Goal: Task Accomplishment & Management: Manage account settings

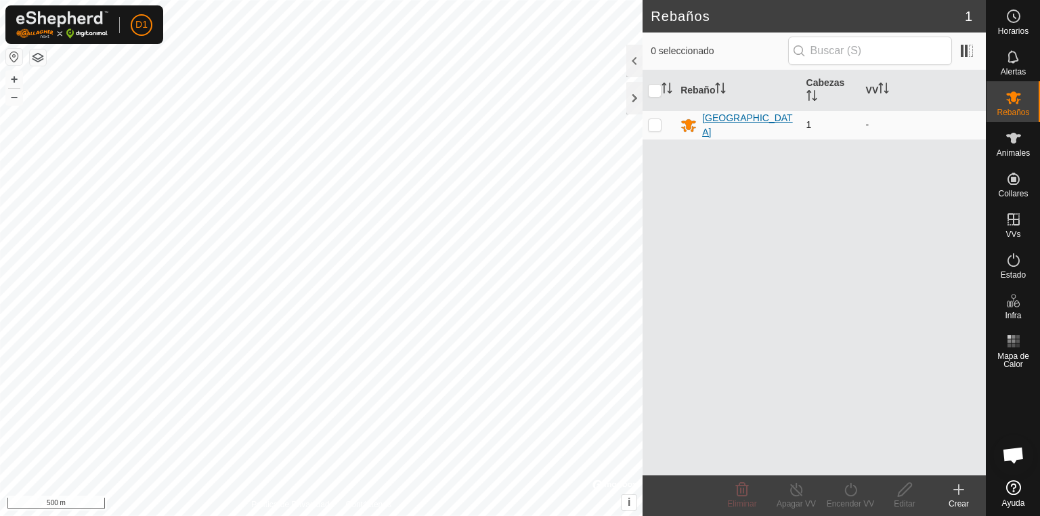
click at [714, 122] on div "[GEOGRAPHIC_DATA]" at bounding box center [748, 125] width 93 height 28
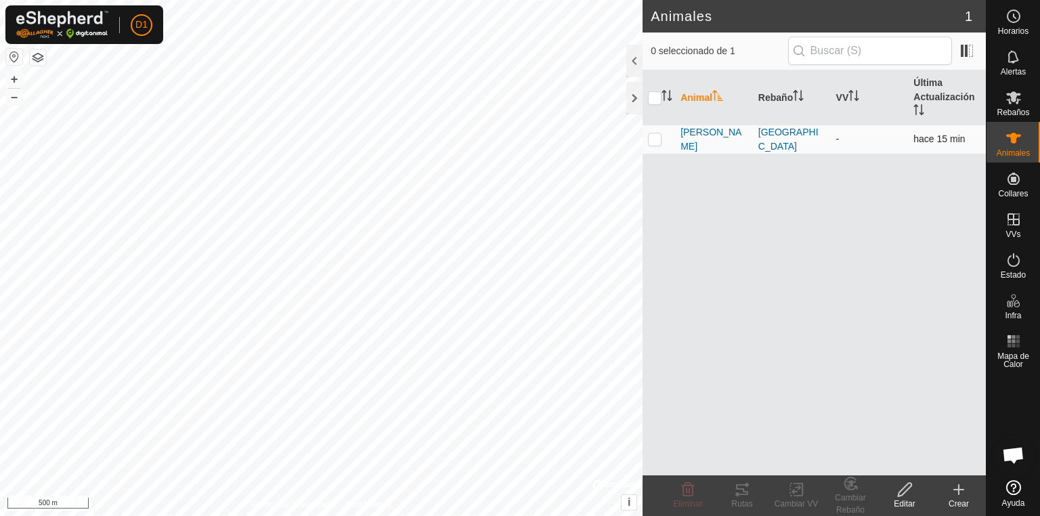
click at [653, 136] on p-checkbox at bounding box center [655, 138] width 14 height 11
checkbox input "true"
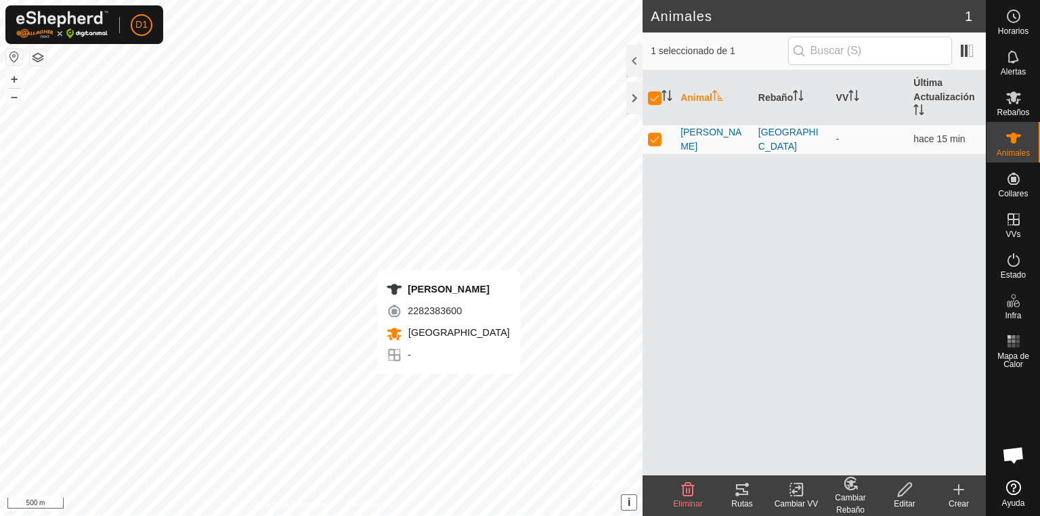
checkbox input "false"
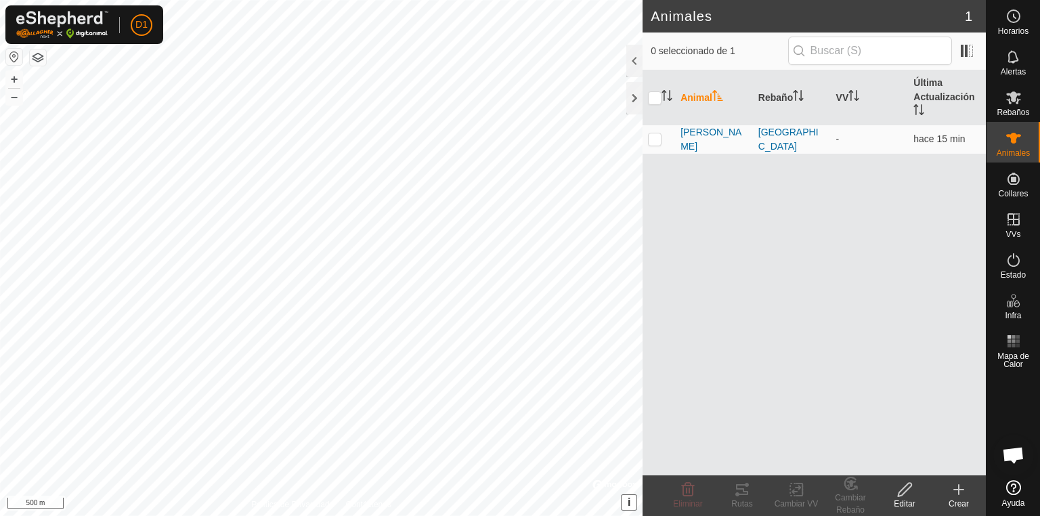
checkbox input "true"
click at [739, 498] on div "Rutas" at bounding box center [742, 504] width 54 height 12
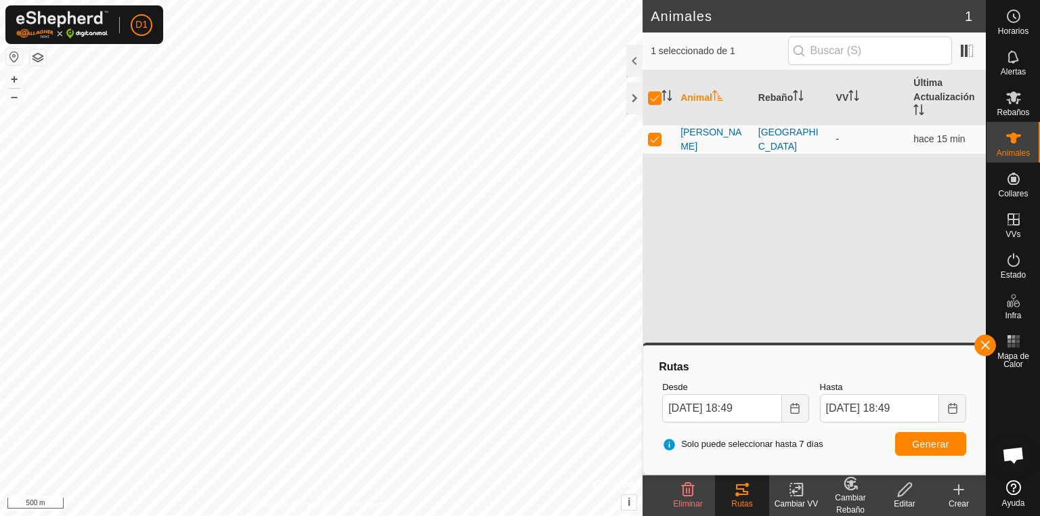
click at [793, 490] on icon at bounding box center [795, 489] width 9 height 9
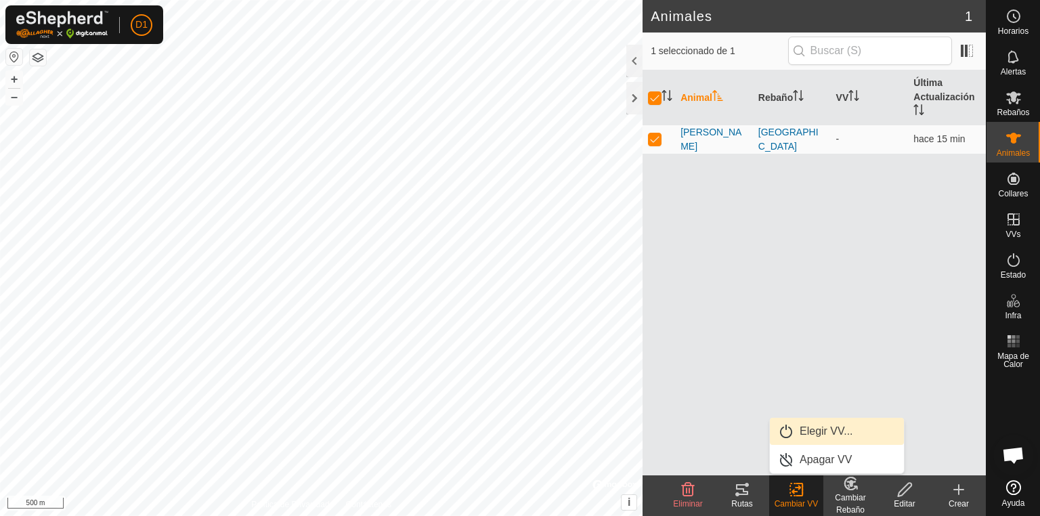
click at [826, 431] on link "Elegir VV..." at bounding box center [837, 431] width 134 height 27
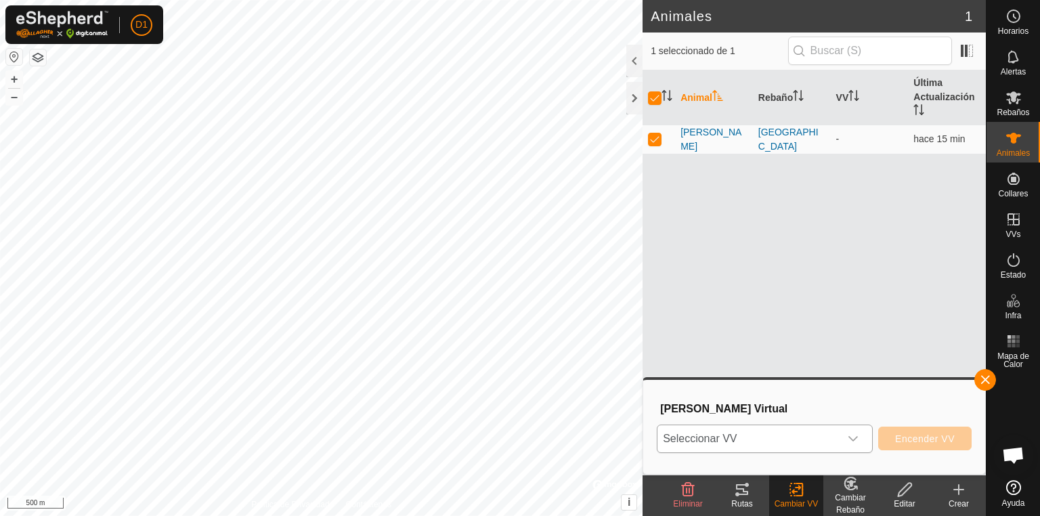
click at [846, 438] on div "dropdown trigger" at bounding box center [852, 438] width 27 height 27
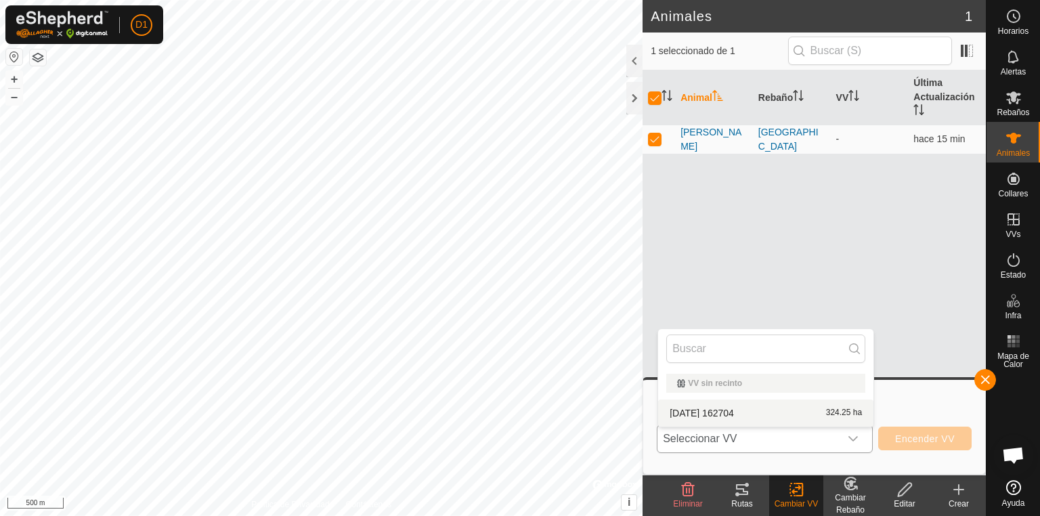
click at [717, 411] on li "[DATE] 162704 324.25 ha" at bounding box center [765, 412] width 215 height 27
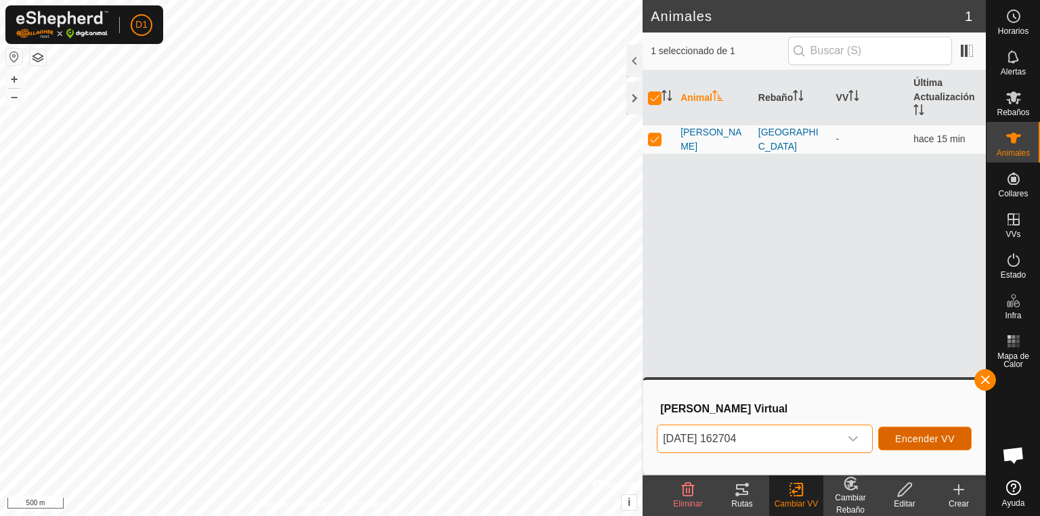
click at [913, 442] on span "Encender VV" at bounding box center [925, 438] width 60 height 11
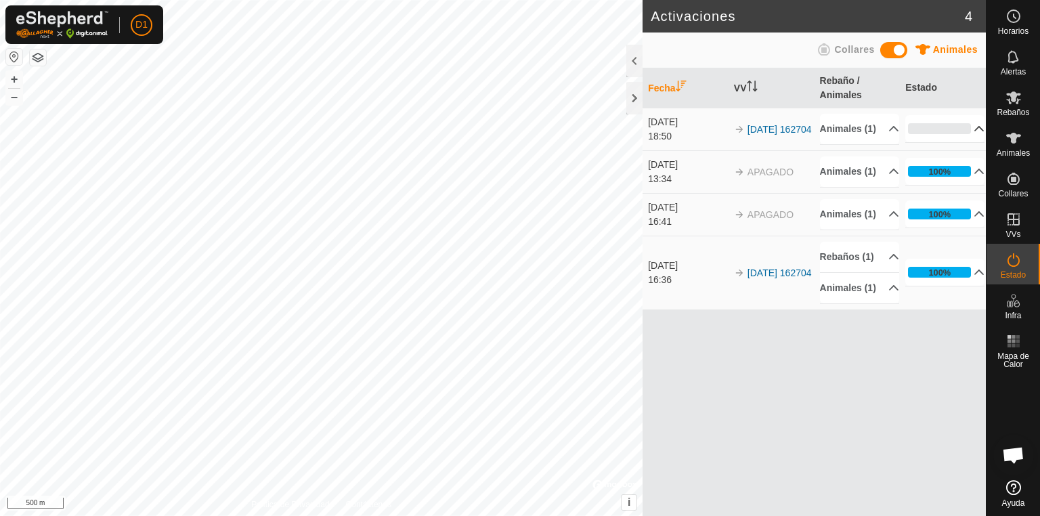
click at [970, 135] on p-accordion-header "0%" at bounding box center [944, 128] width 79 height 27
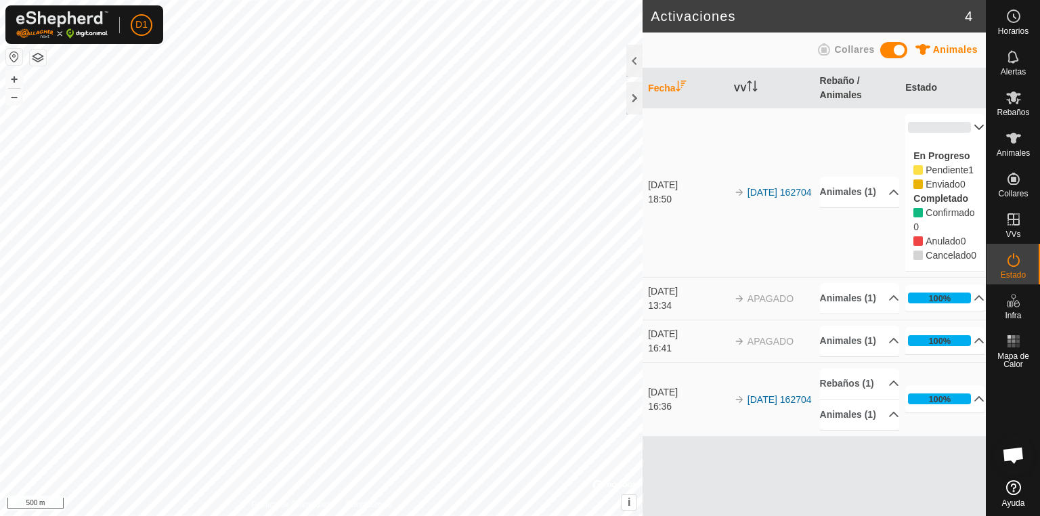
click at [967, 126] on p-accordion-header "0%" at bounding box center [944, 127] width 79 height 27
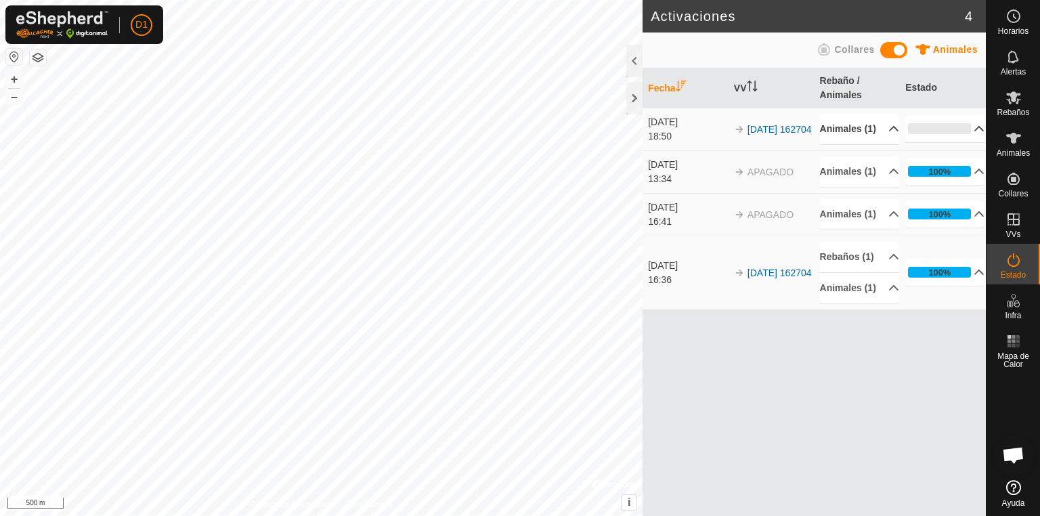
click at [887, 139] on p-accordion-header "Animales (1)" at bounding box center [859, 129] width 79 height 30
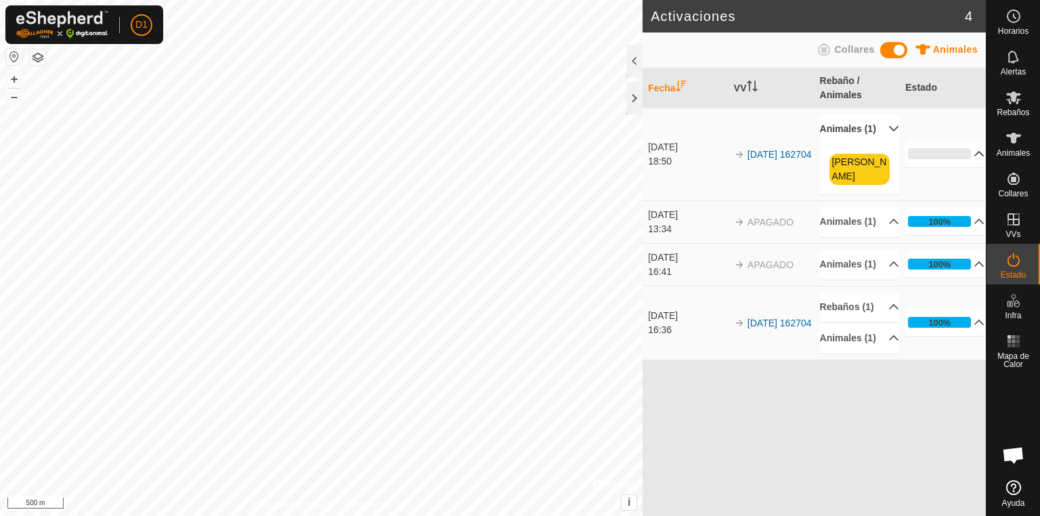
click at [974, 150] on p-accordion-header "0%" at bounding box center [944, 153] width 79 height 27
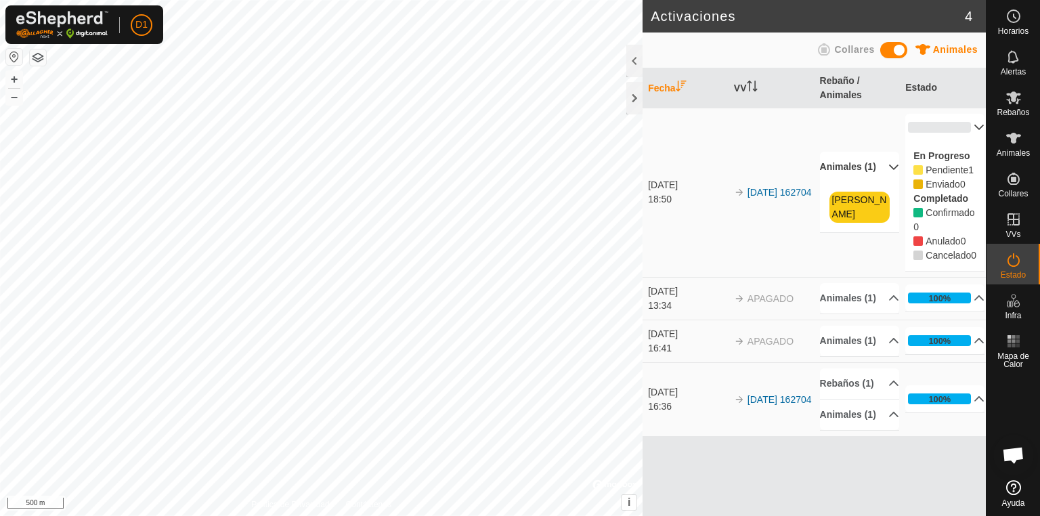
click at [964, 127] on p-accordion-header "0%" at bounding box center [944, 127] width 79 height 27
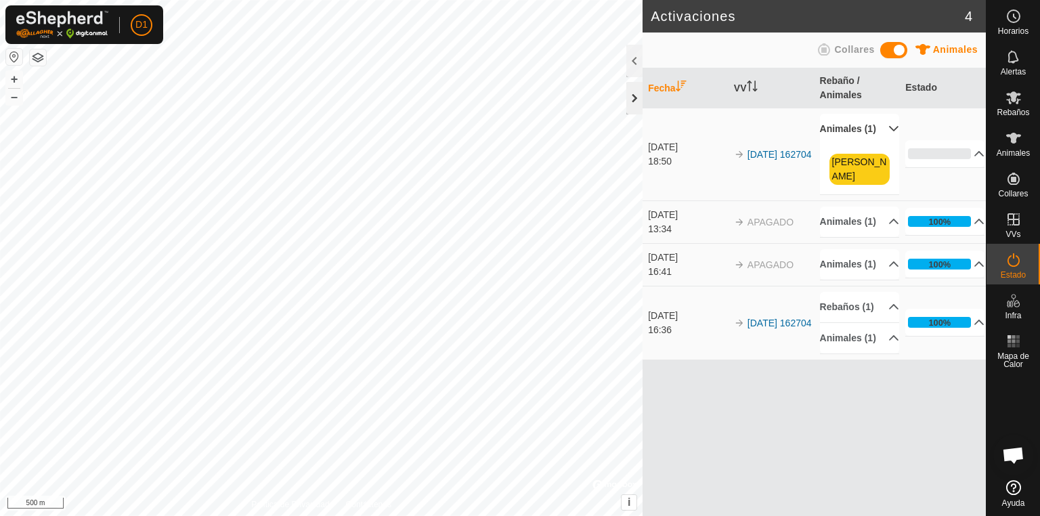
click at [632, 97] on div at bounding box center [634, 98] width 16 height 32
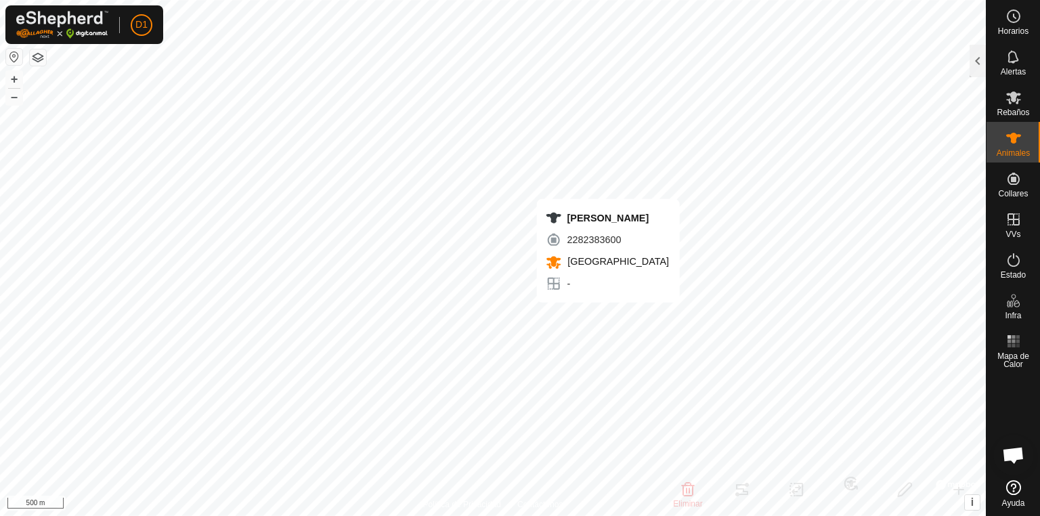
checkbox input "false"
checkbox input "true"
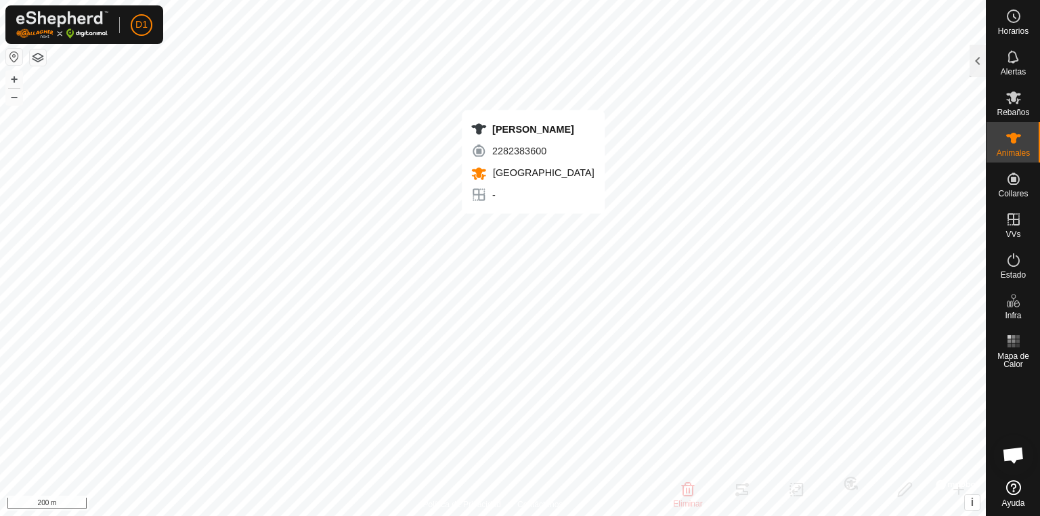
checkbox input "false"
checkbox input "true"
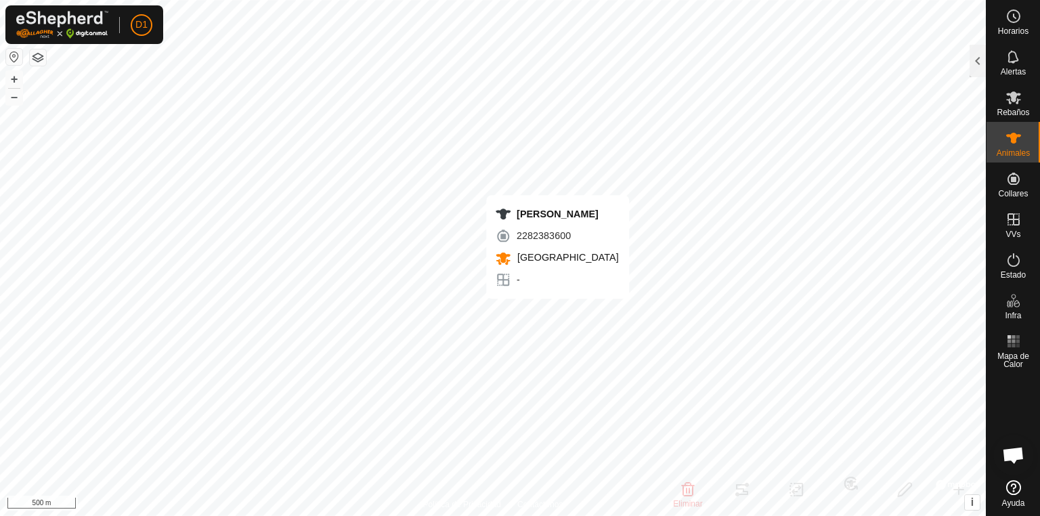
checkbox input "false"
checkbox input "true"
click at [972, 71] on div at bounding box center [977, 61] width 16 height 32
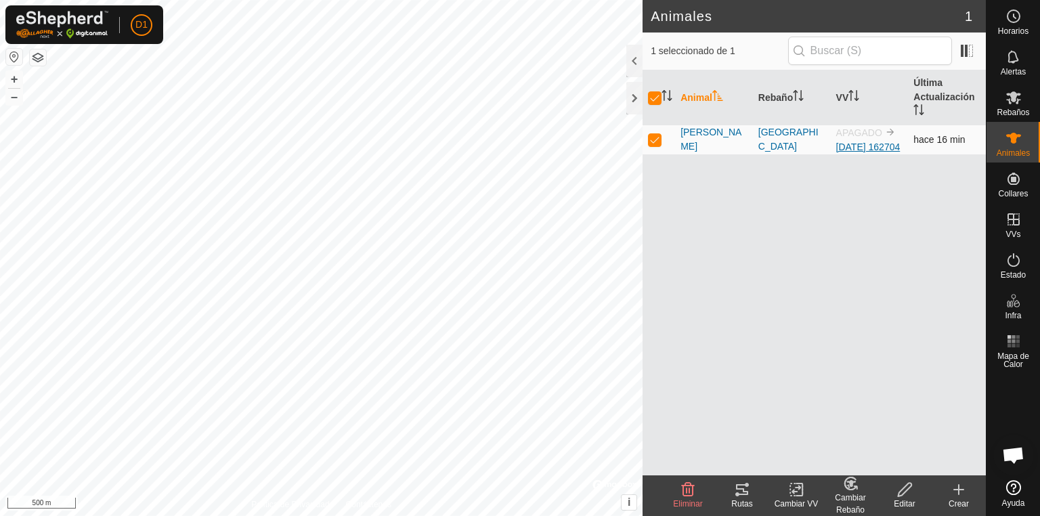
click at [861, 148] on link "[DATE] 162704" at bounding box center [868, 146] width 64 height 11
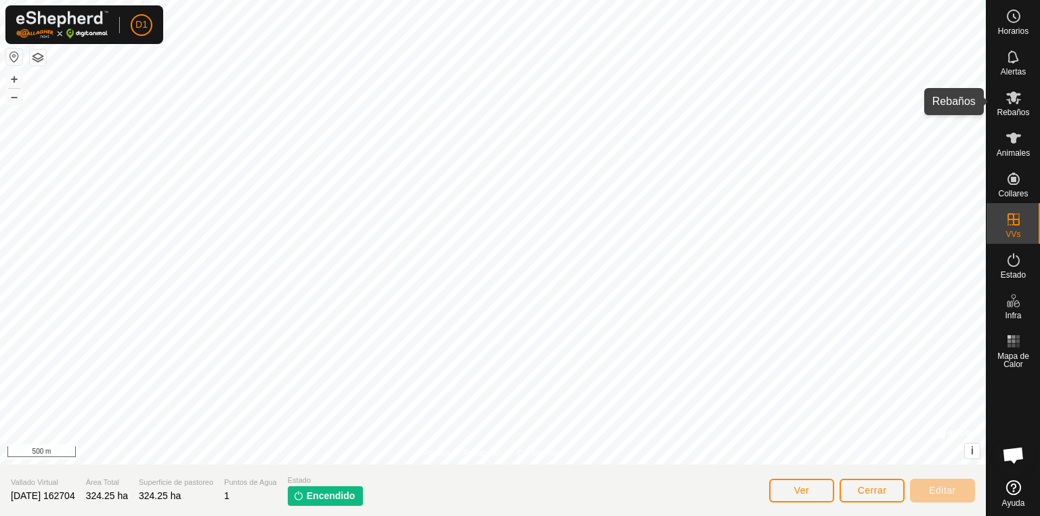
click at [1015, 117] on div "Rebaños" at bounding box center [1012, 101] width 53 height 41
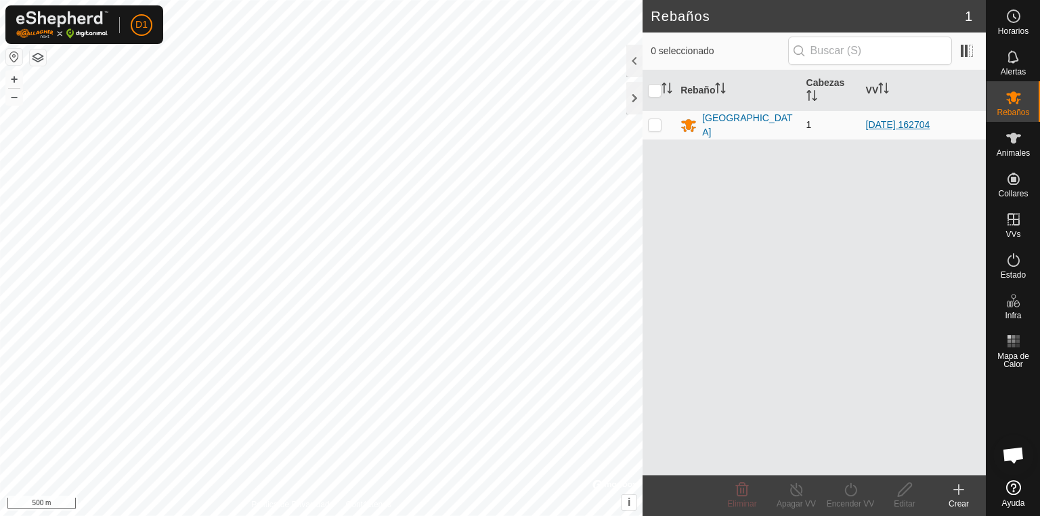
click at [890, 121] on link "[DATE] 162704" at bounding box center [898, 124] width 64 height 11
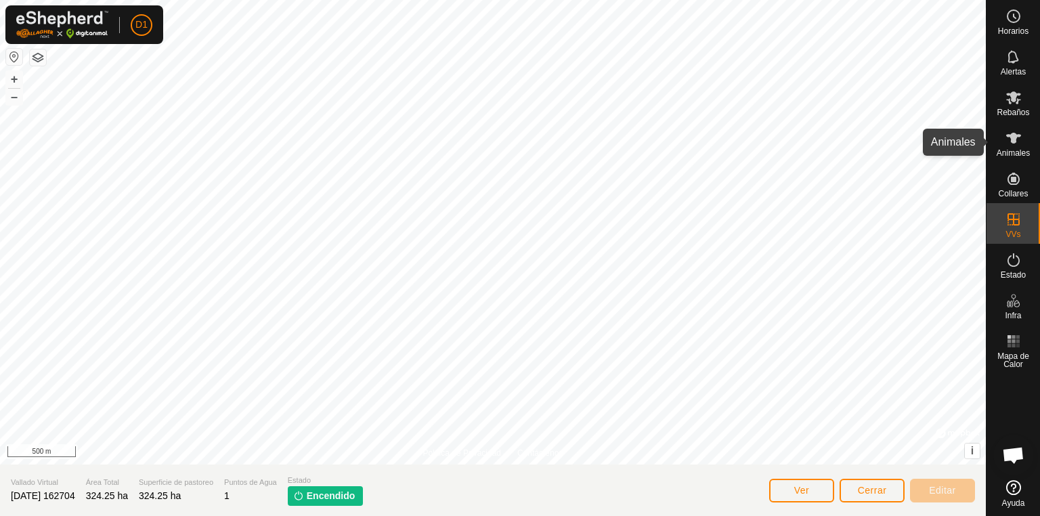
click at [1007, 148] on es-animals-svg-icon at bounding box center [1013, 138] width 24 height 22
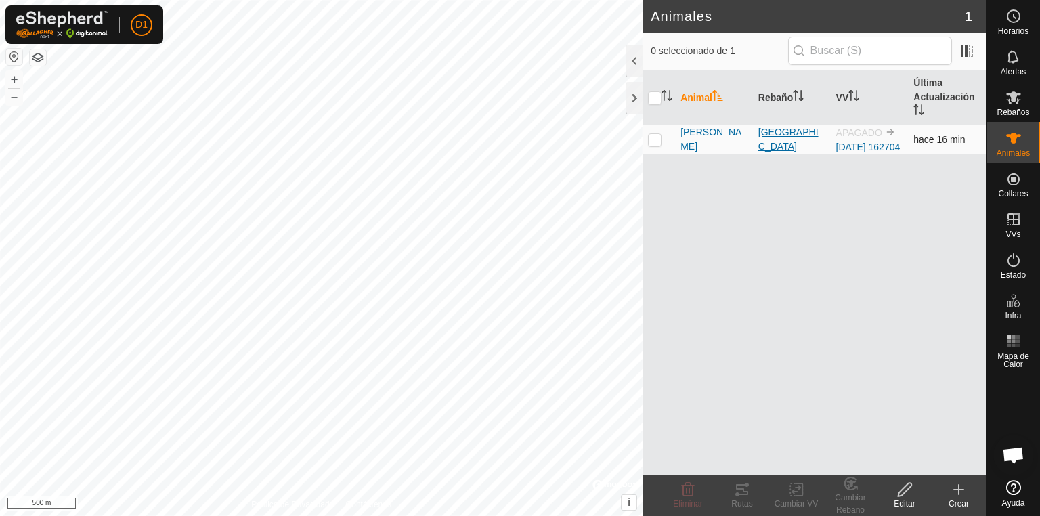
click at [780, 146] on div "[GEOGRAPHIC_DATA]" at bounding box center [791, 139] width 67 height 28
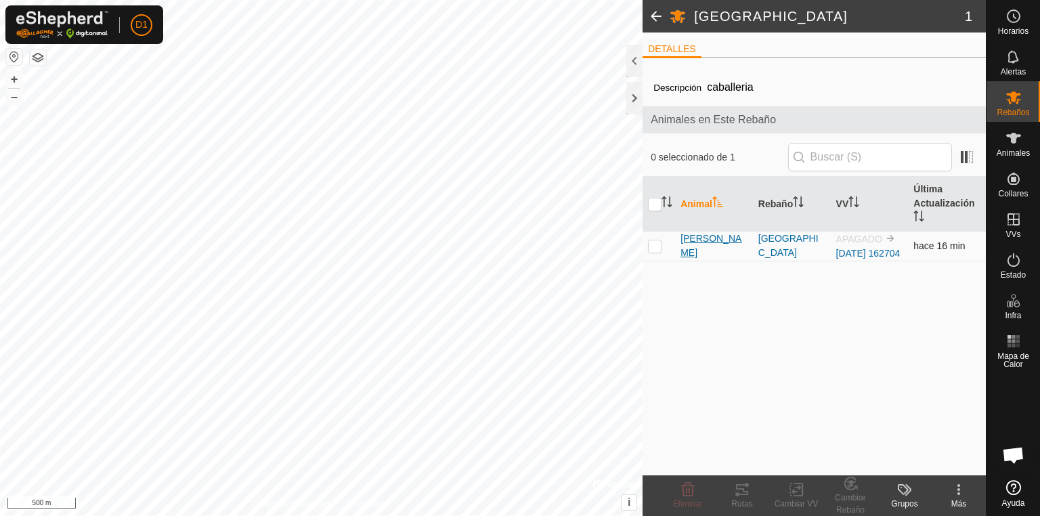
click at [703, 249] on span "[PERSON_NAME]" at bounding box center [713, 246] width 67 height 28
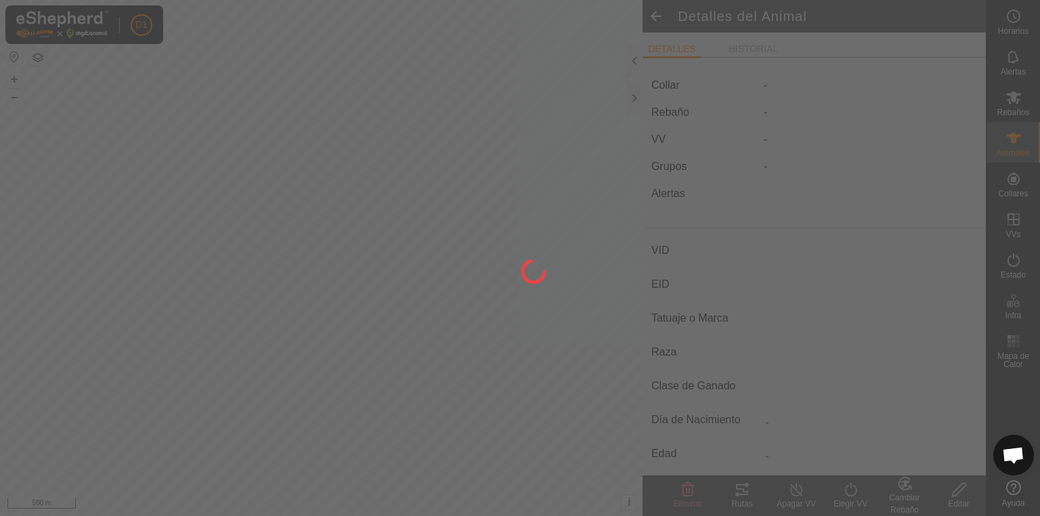
type input "[PERSON_NAME]"
type input "-"
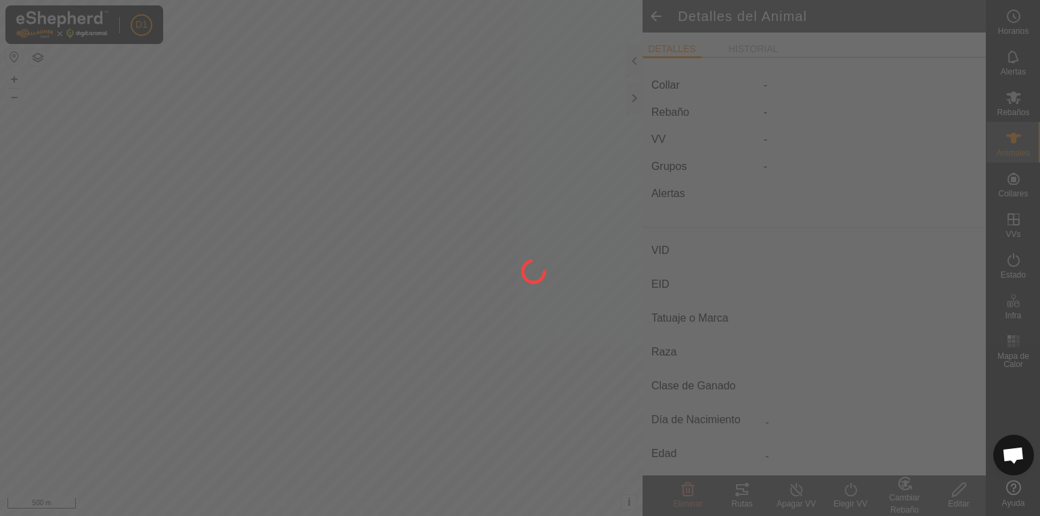
type input "0 kg"
type input "-"
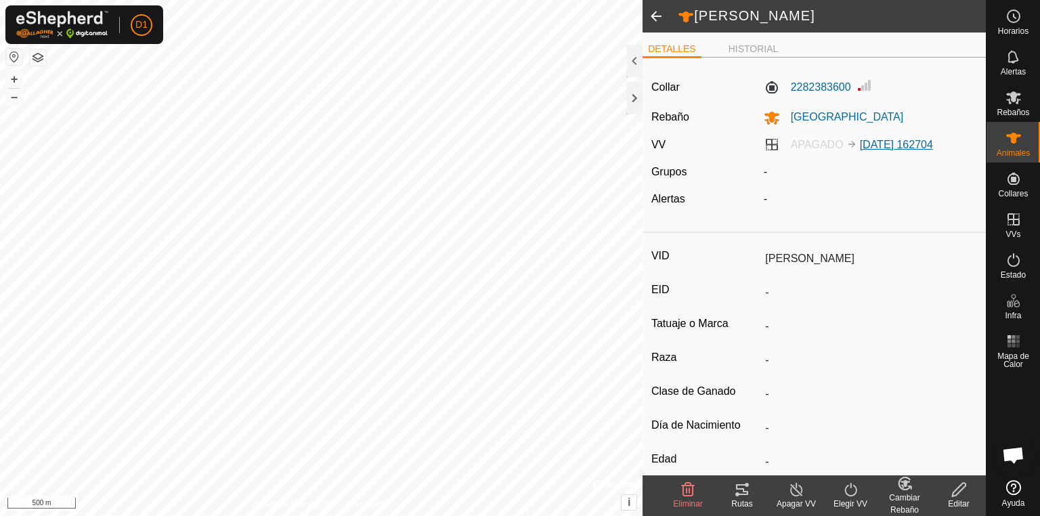
click at [895, 144] on link "[DATE] 162704" at bounding box center [896, 145] width 73 height 12
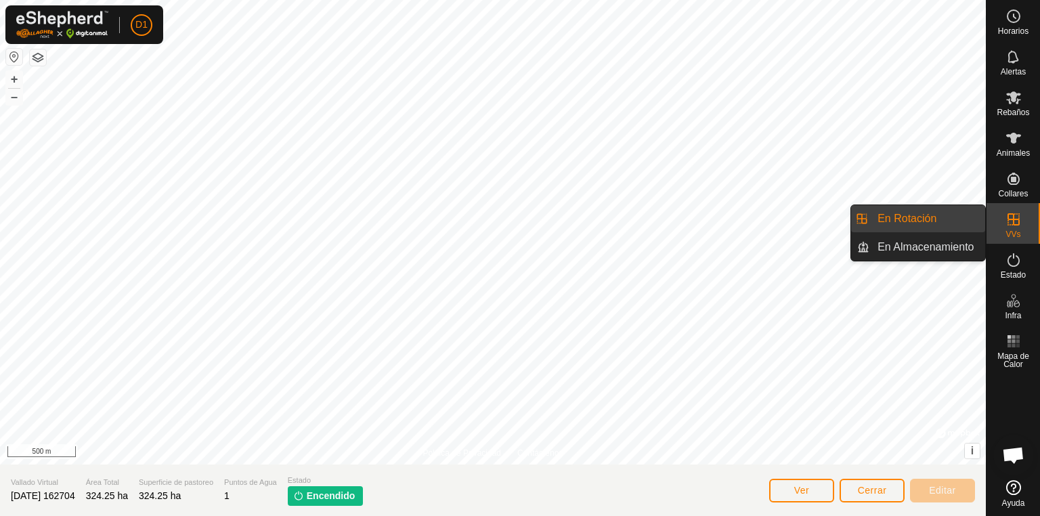
click at [1006, 223] on icon at bounding box center [1013, 219] width 16 height 16
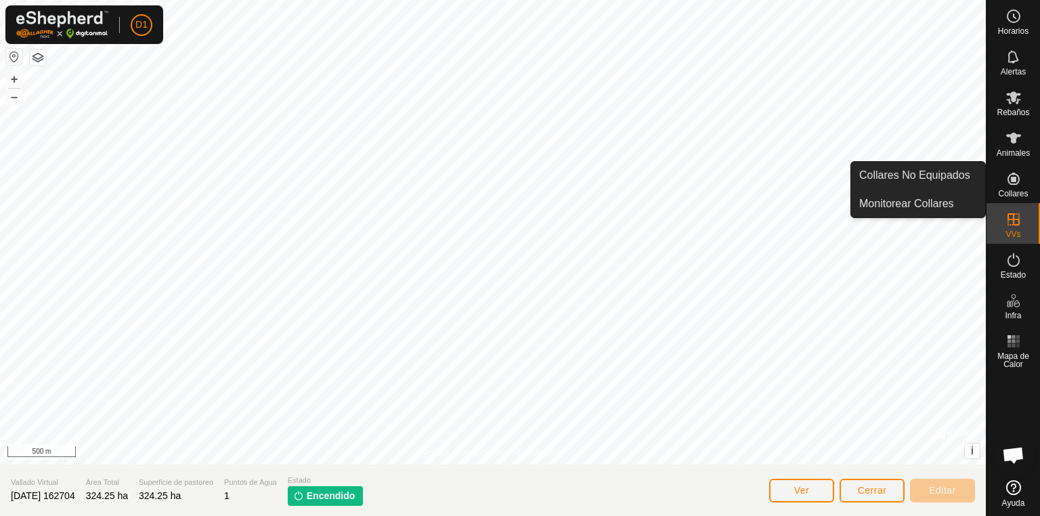
click at [1010, 183] on icon at bounding box center [1013, 179] width 12 height 12
click at [1012, 190] on span "Collares" at bounding box center [1013, 194] width 30 height 8
click at [939, 203] on link "Monitorear Collares" at bounding box center [918, 203] width 134 height 27
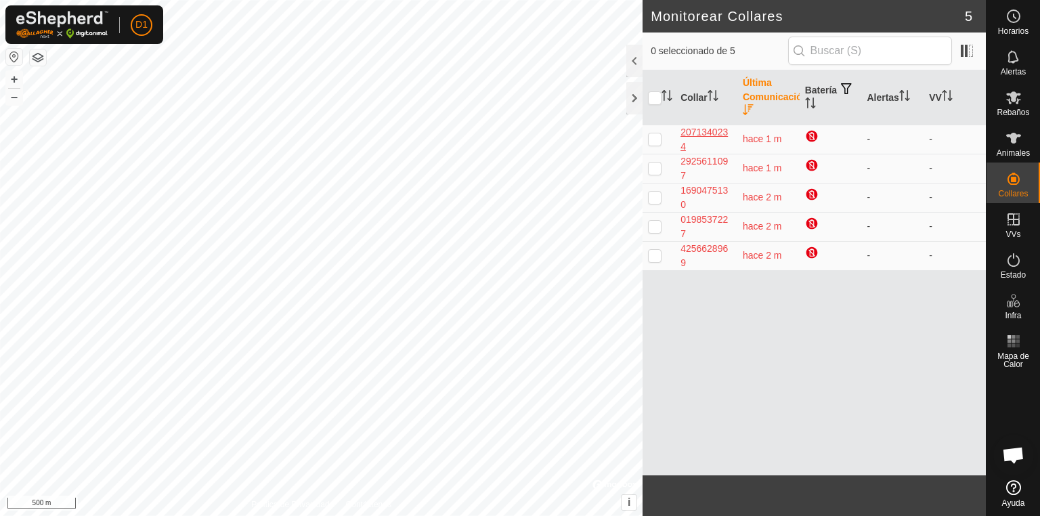
click at [699, 130] on div "2071340234" at bounding box center [705, 139] width 51 height 28
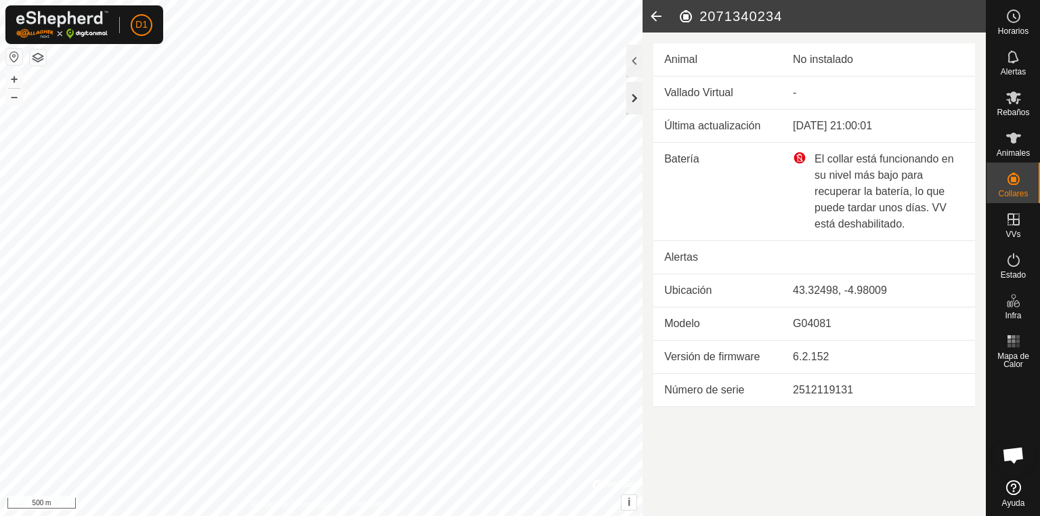
click at [632, 93] on div at bounding box center [634, 98] width 16 height 32
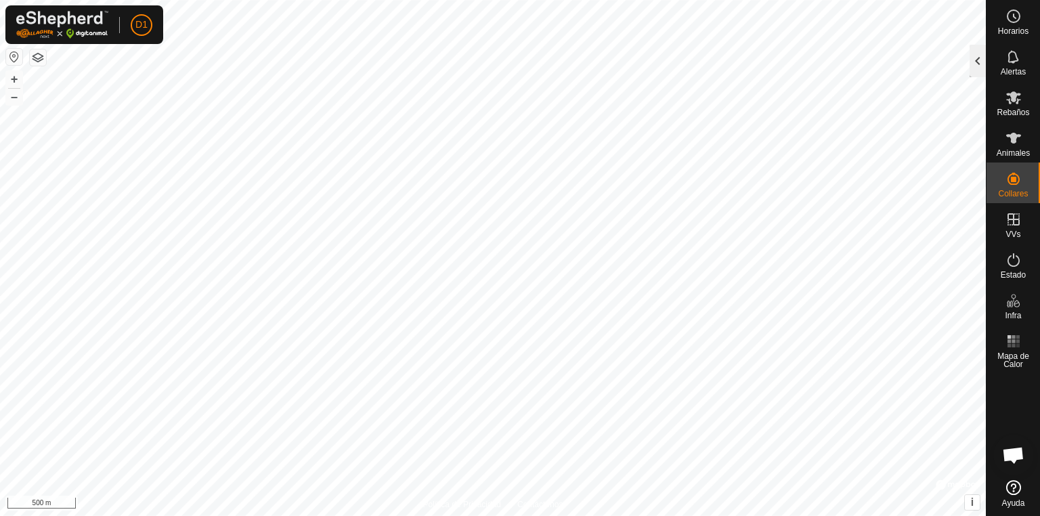
click at [979, 53] on div at bounding box center [977, 61] width 16 height 32
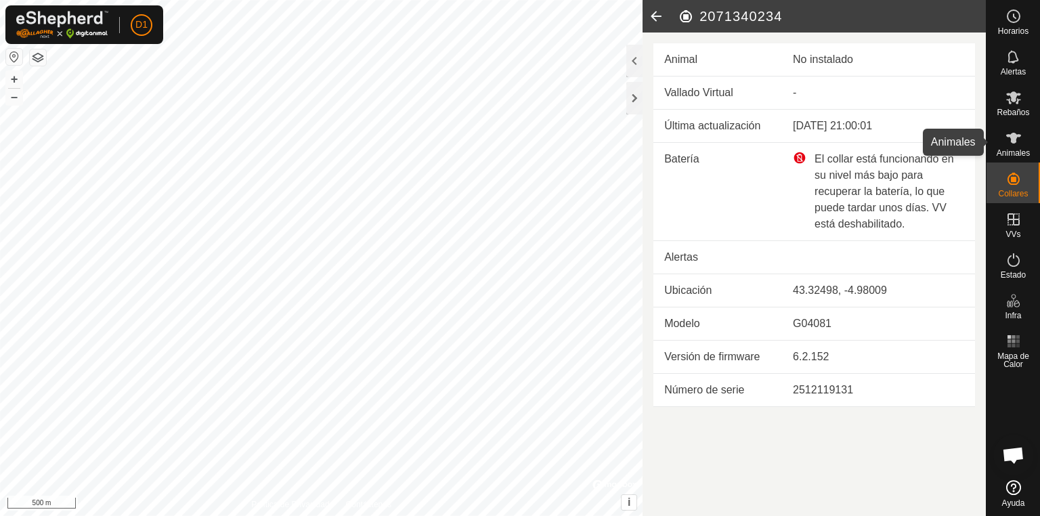
click at [1012, 148] on es-animals-svg-icon at bounding box center [1013, 138] width 24 height 22
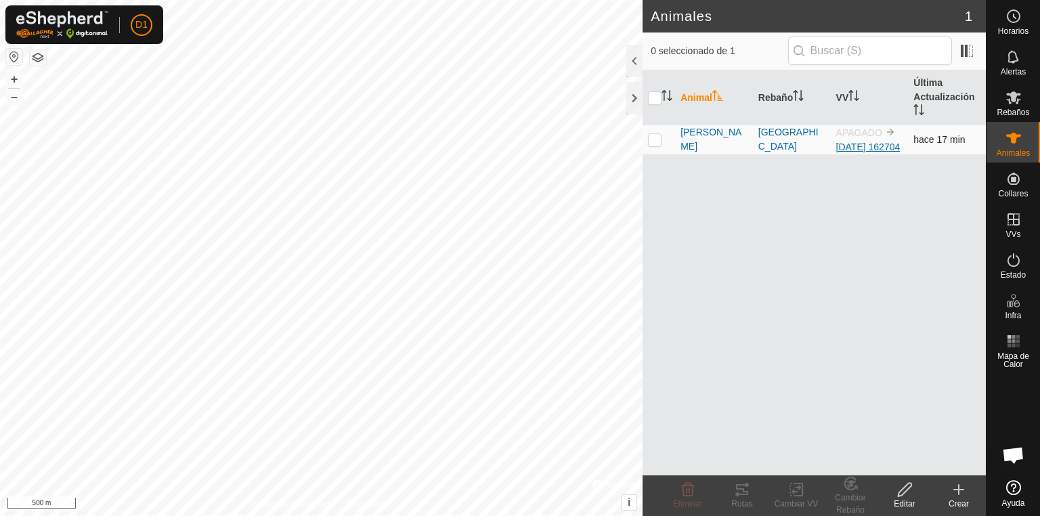
click at [853, 144] on link "[DATE] 162704" at bounding box center [868, 146] width 64 height 11
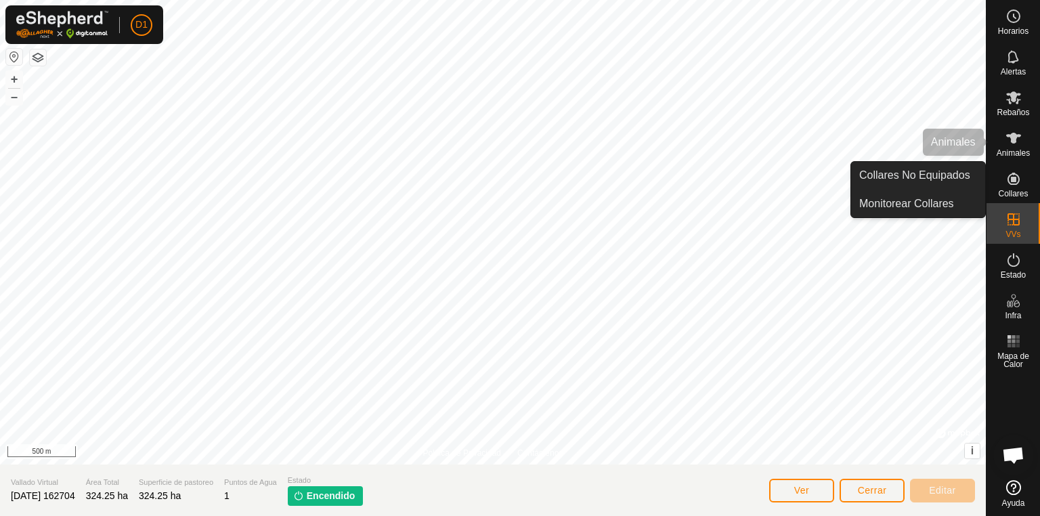
click at [1014, 149] on span "Animales" at bounding box center [1013, 153] width 33 height 8
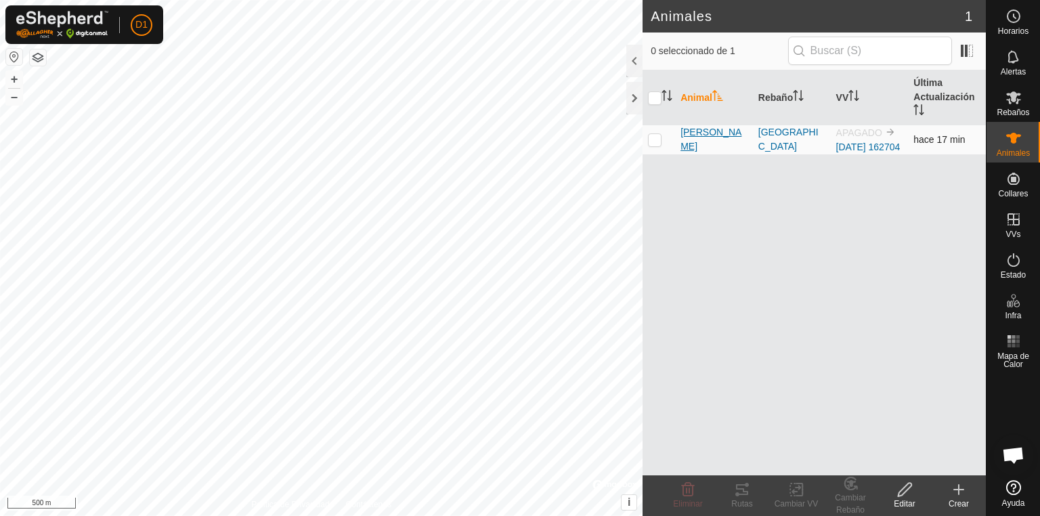
click at [698, 144] on span "[PERSON_NAME]" at bounding box center [713, 139] width 67 height 28
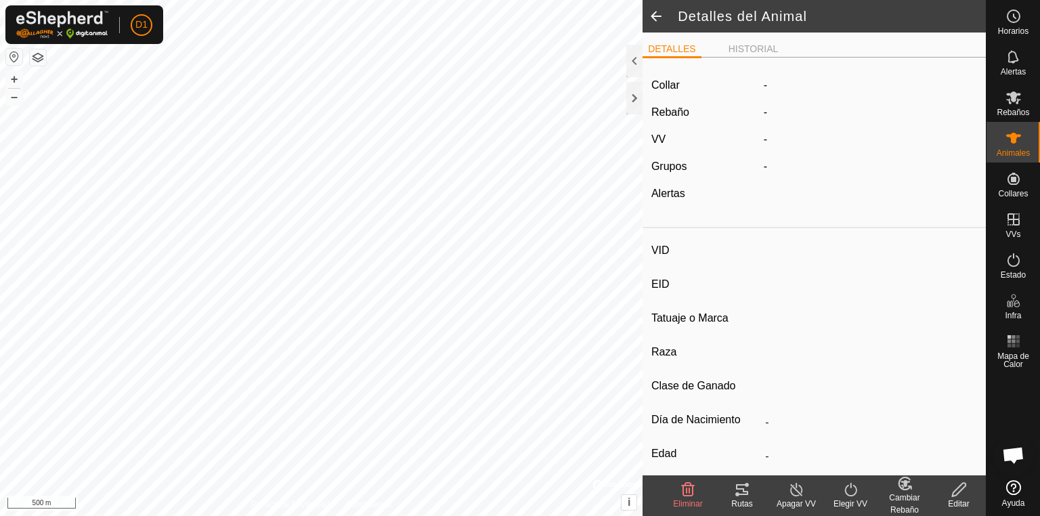
type input "[PERSON_NAME]"
type input "-"
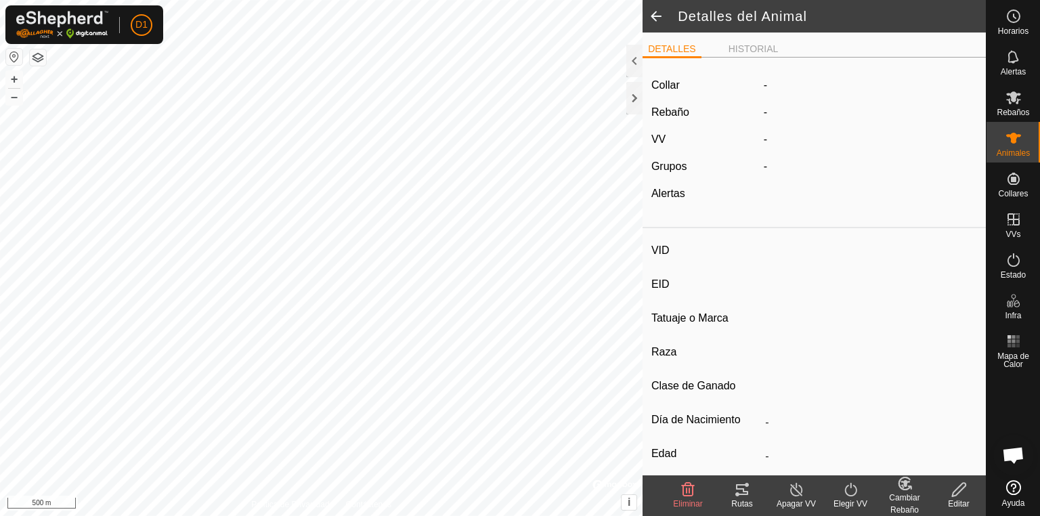
type input "0 kg"
type input "-"
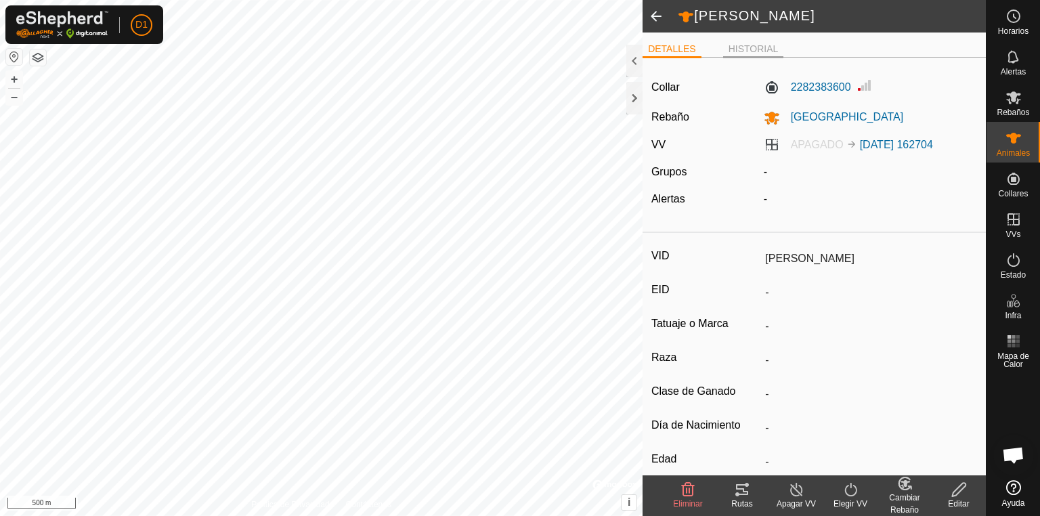
click at [751, 44] on li "HISTORIAL" at bounding box center [753, 50] width 61 height 16
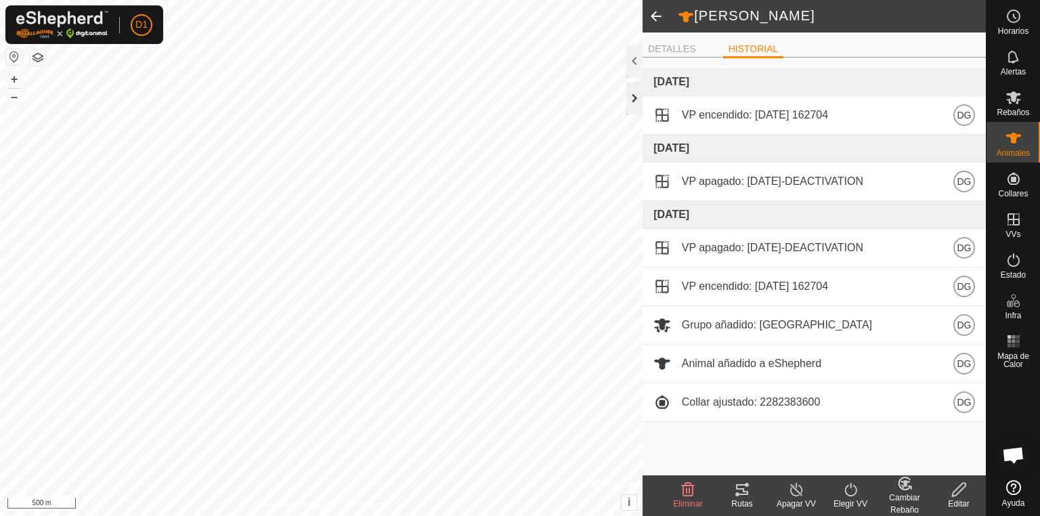
click at [634, 101] on div at bounding box center [634, 98] width 16 height 32
